Goal: Book appointment/travel/reservation

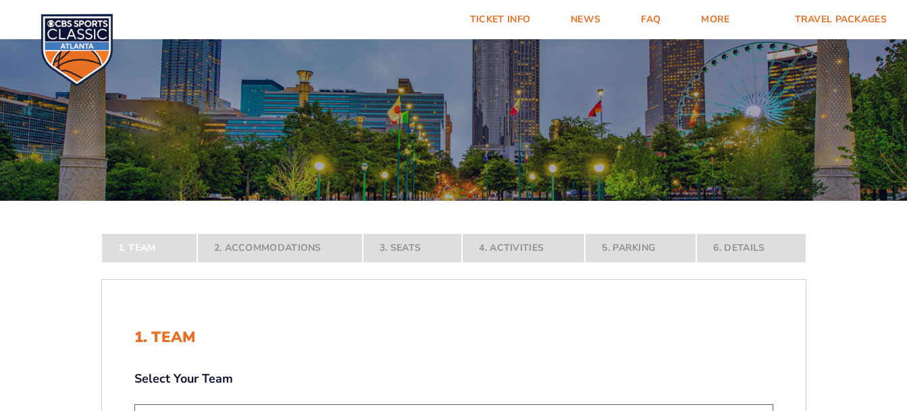
scroll to position [144, 0]
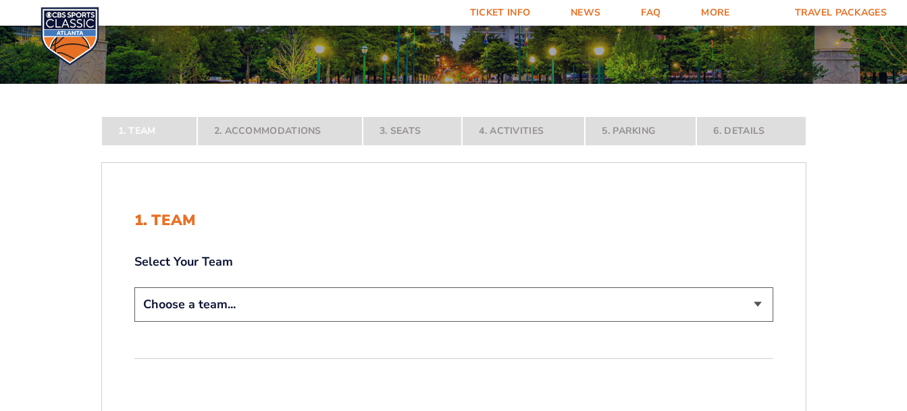
click at [757, 311] on select "Choose a team... [US_STATE] Wildcats [US_STATE] State Buckeyes [US_STATE] Tar H…" at bounding box center [453, 304] width 639 height 34
select select "12956"
click at [134, 322] on select "Choose a team... [US_STATE] Wildcats [US_STATE] State Buckeyes [US_STATE] Tar H…" at bounding box center [453, 304] width 639 height 34
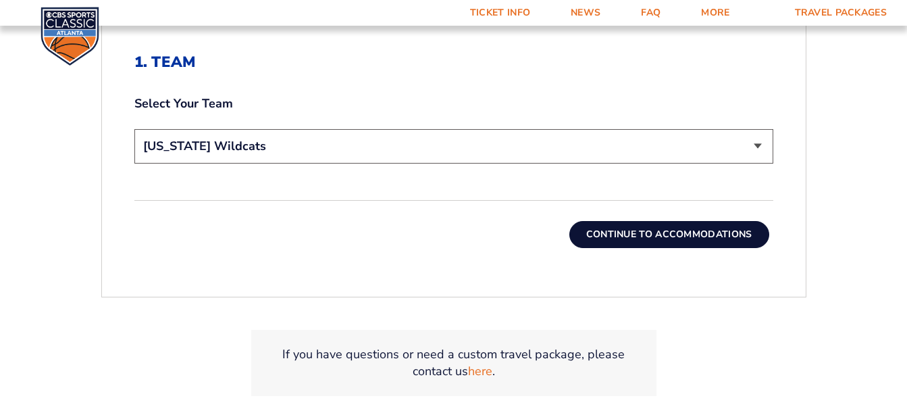
scroll to position [450, 0]
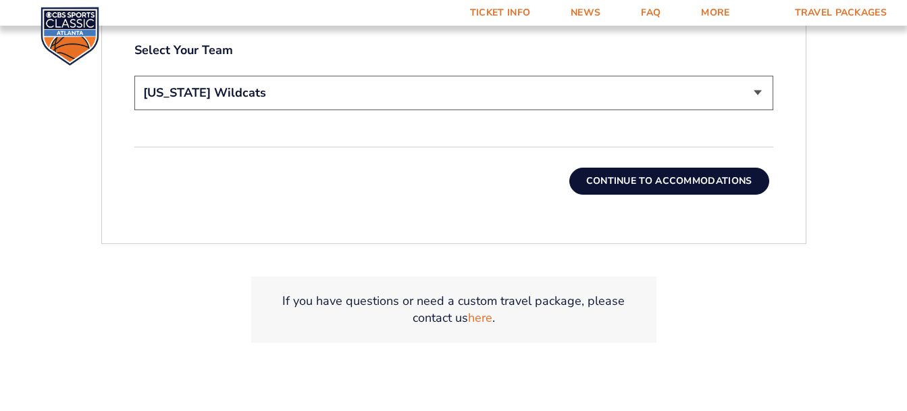
click at [678, 188] on button "Continue To Accommodations" at bounding box center [669, 181] width 200 height 27
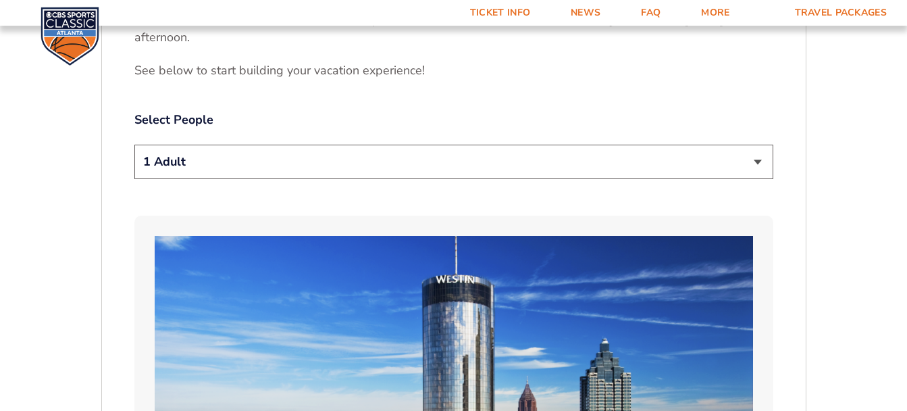
scroll to position [711, 0]
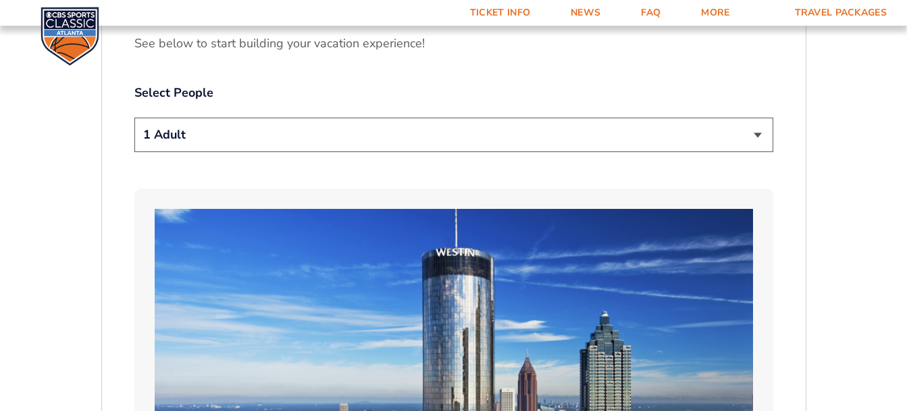
click at [752, 132] on select "1 Adult 2 Adults 3 Adults 4 Adults 2 Adults + 1 Child 2 Adults + 2 Children 2 A…" at bounding box center [453, 135] width 639 height 34
select select "2 Adults"
click at [134, 118] on select "1 Adult 2 Adults 3 Adults 4 Adults 2 Adults + 1 Child 2 Adults + 2 Children 2 A…" at bounding box center [453, 135] width 639 height 34
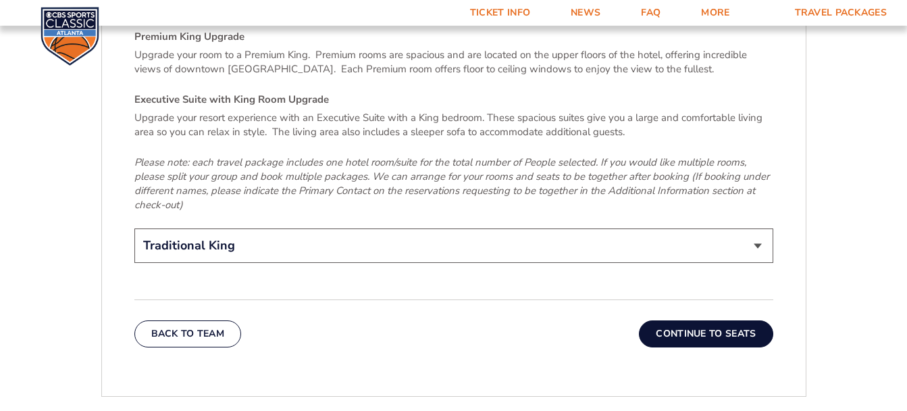
scroll to position [2134, 0]
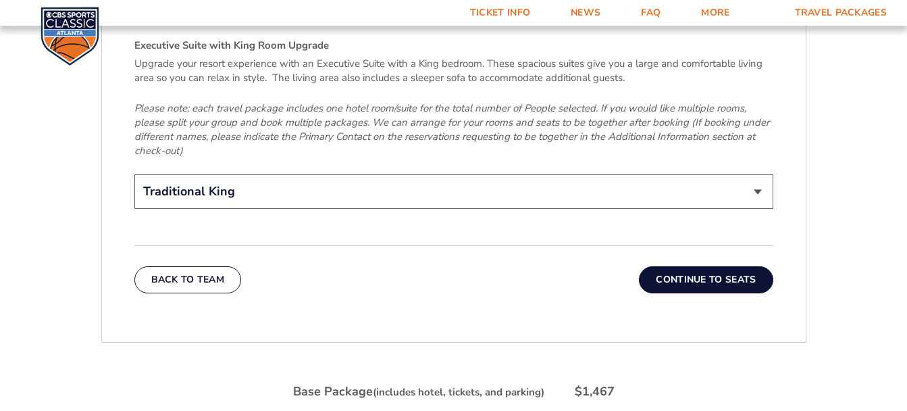
click at [753, 178] on select "Traditional King Traditional with 2 Queen Beds Upgrade (+$45 per night) Premium…" at bounding box center [453, 191] width 639 height 34
select select "Traditional with 2 Queen Beds Upgrade"
click at [134, 174] on select "Traditional King Traditional with 2 Queen Beds Upgrade (+$45 per night) Premium…" at bounding box center [453, 191] width 639 height 34
click at [730, 271] on button "Continue To Seats" at bounding box center [706, 279] width 134 height 27
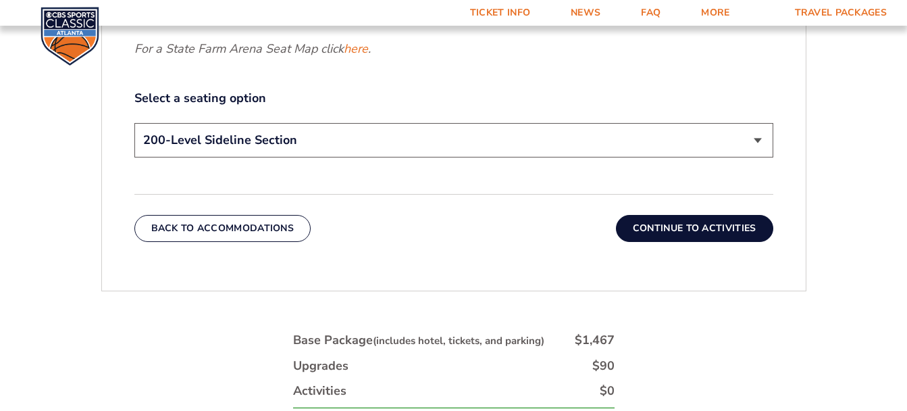
scroll to position [807, 0]
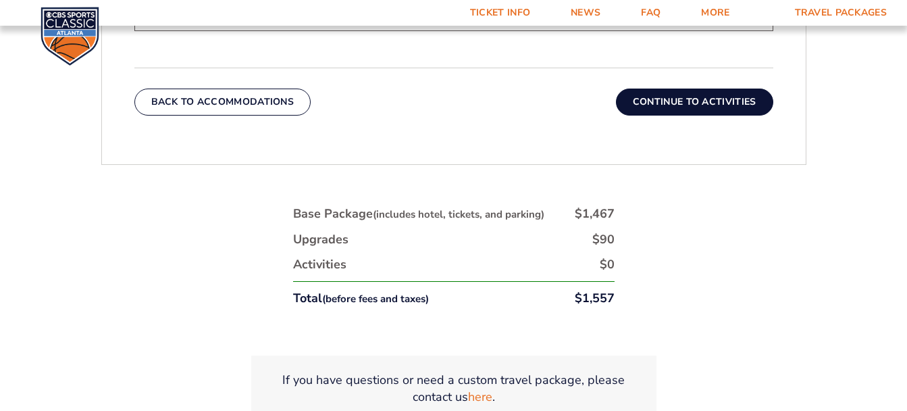
click at [690, 105] on button "Continue To Activities" at bounding box center [694, 101] width 157 height 27
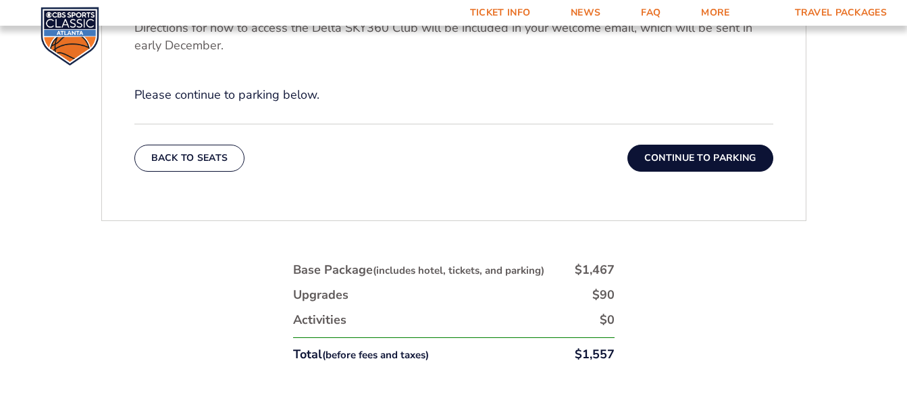
scroll to position [590, 0]
click at [712, 155] on button "Continue To Parking" at bounding box center [701, 157] width 146 height 27
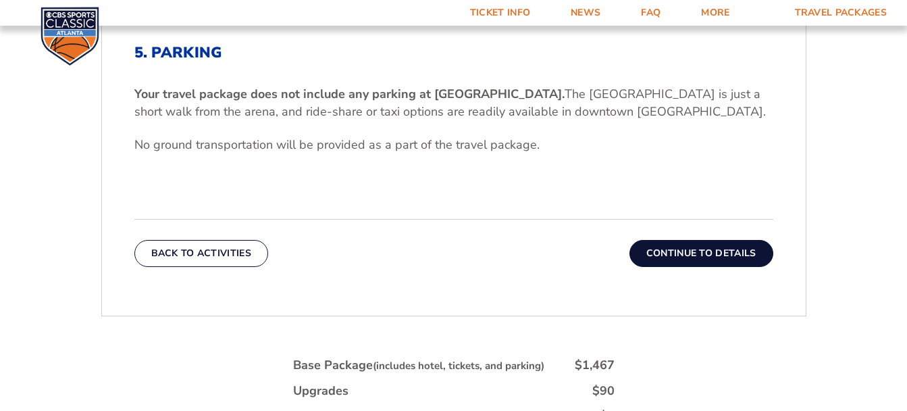
scroll to position [410, 0]
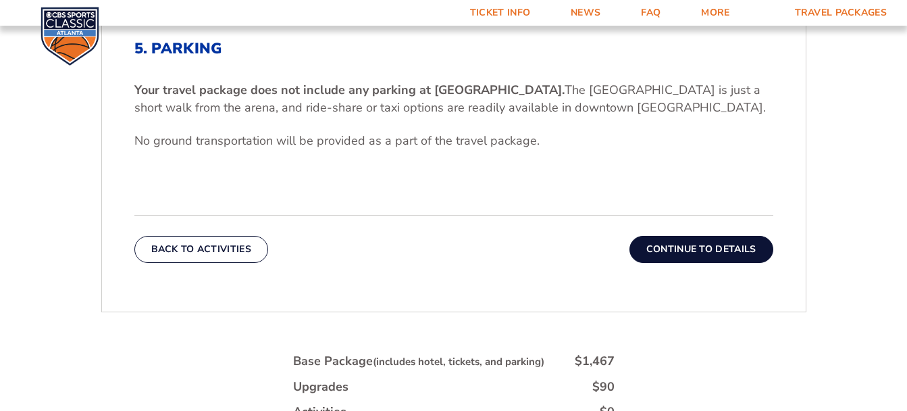
click at [713, 246] on button "Continue To Details" at bounding box center [702, 249] width 144 height 27
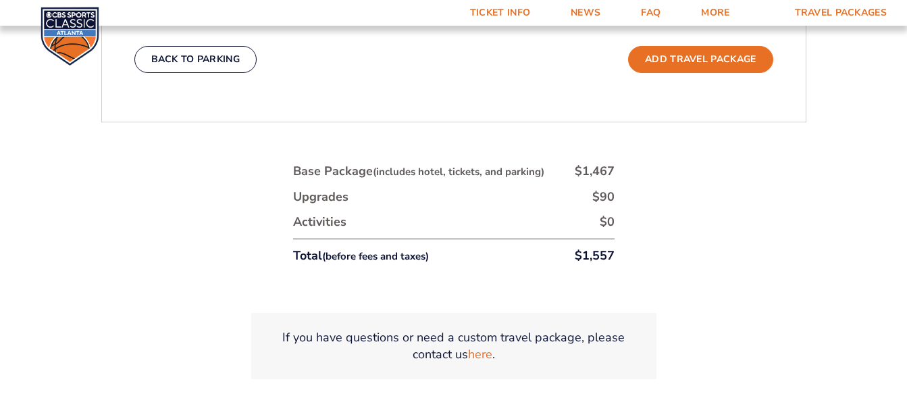
scroll to position [698, 0]
